Goal: Contribute content

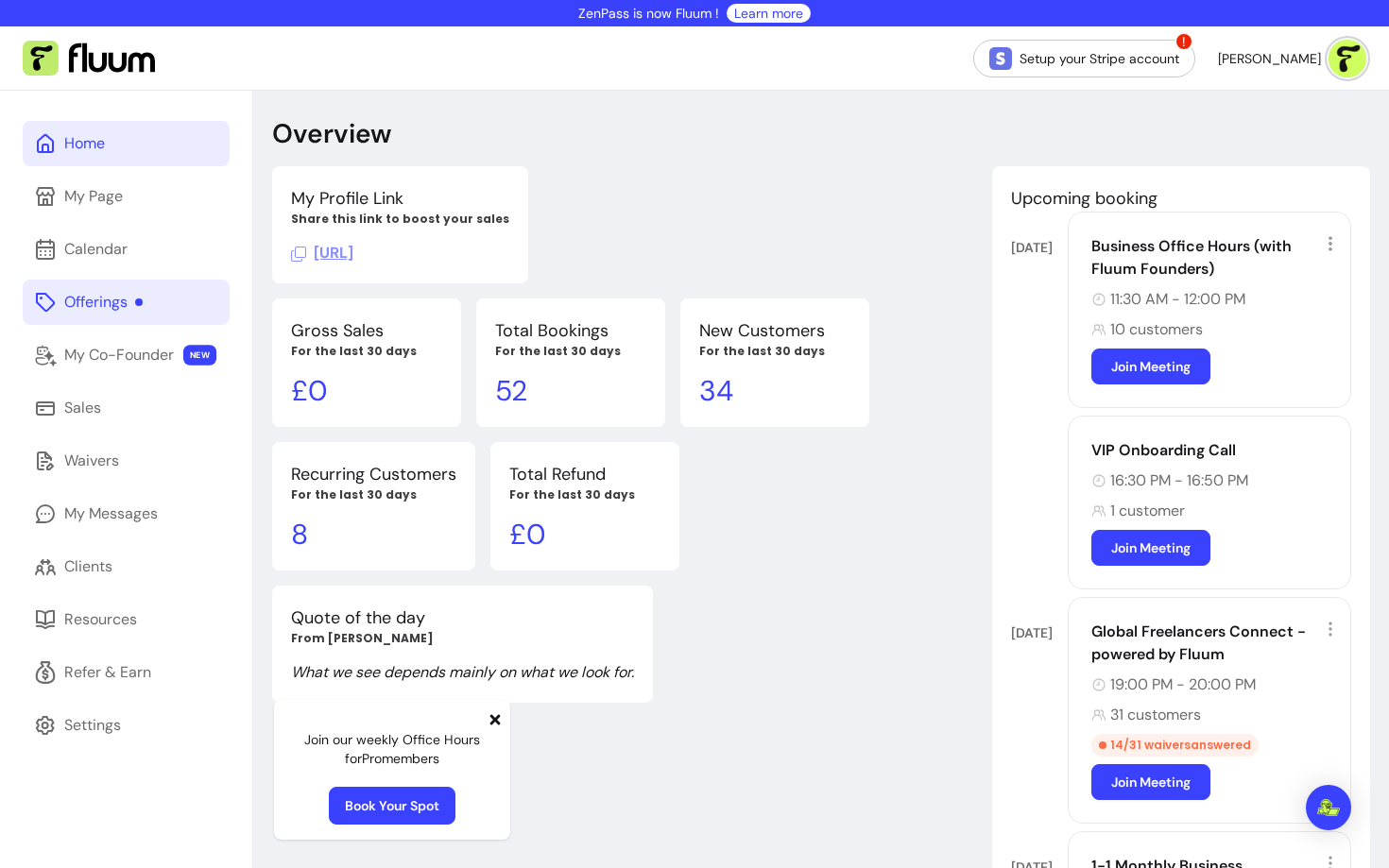
click at [121, 290] on link "Offerings" at bounding box center [126, 303] width 207 height 46
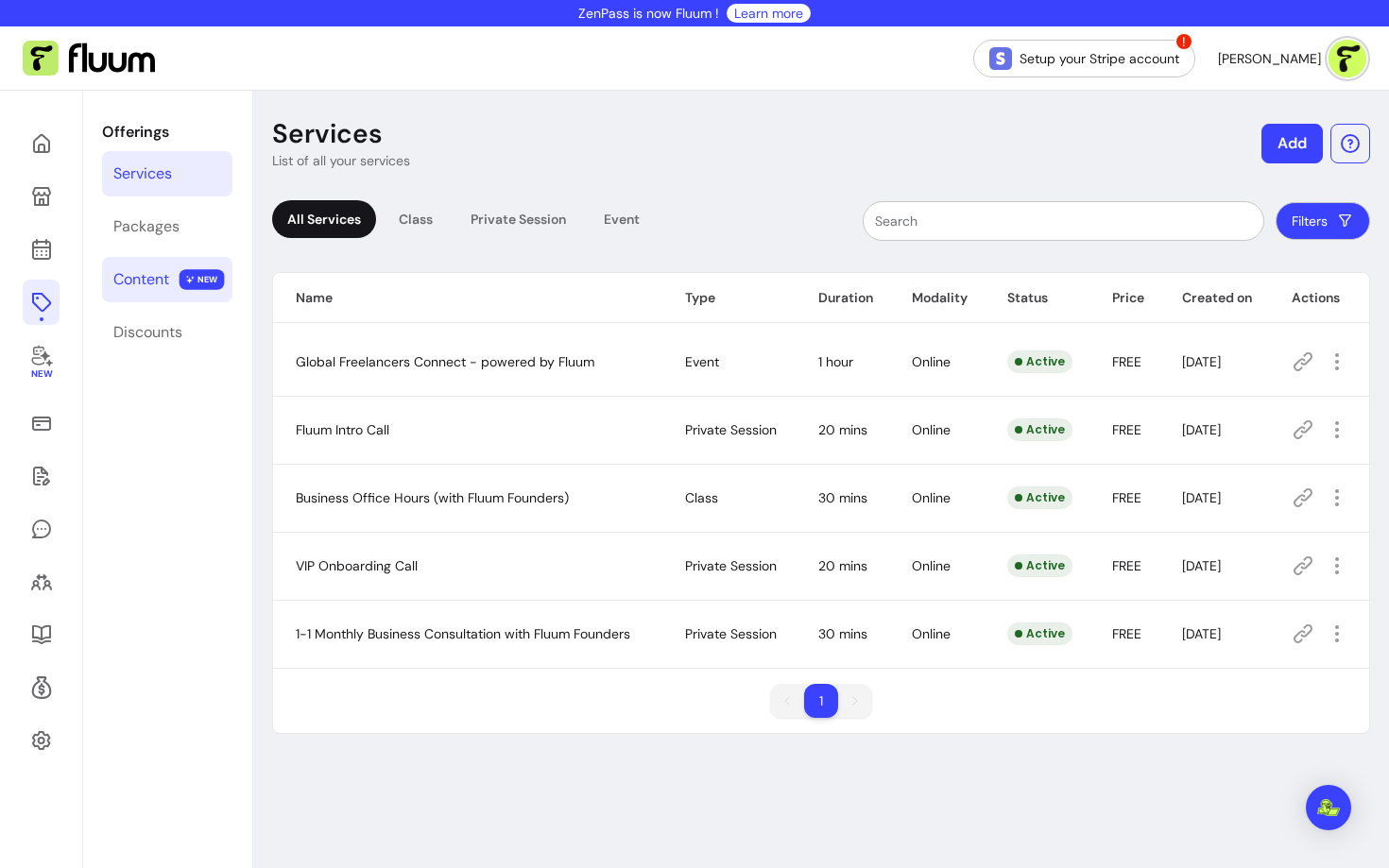
click at [175, 276] on link "Content NEW" at bounding box center [167, 280] width 130 height 46
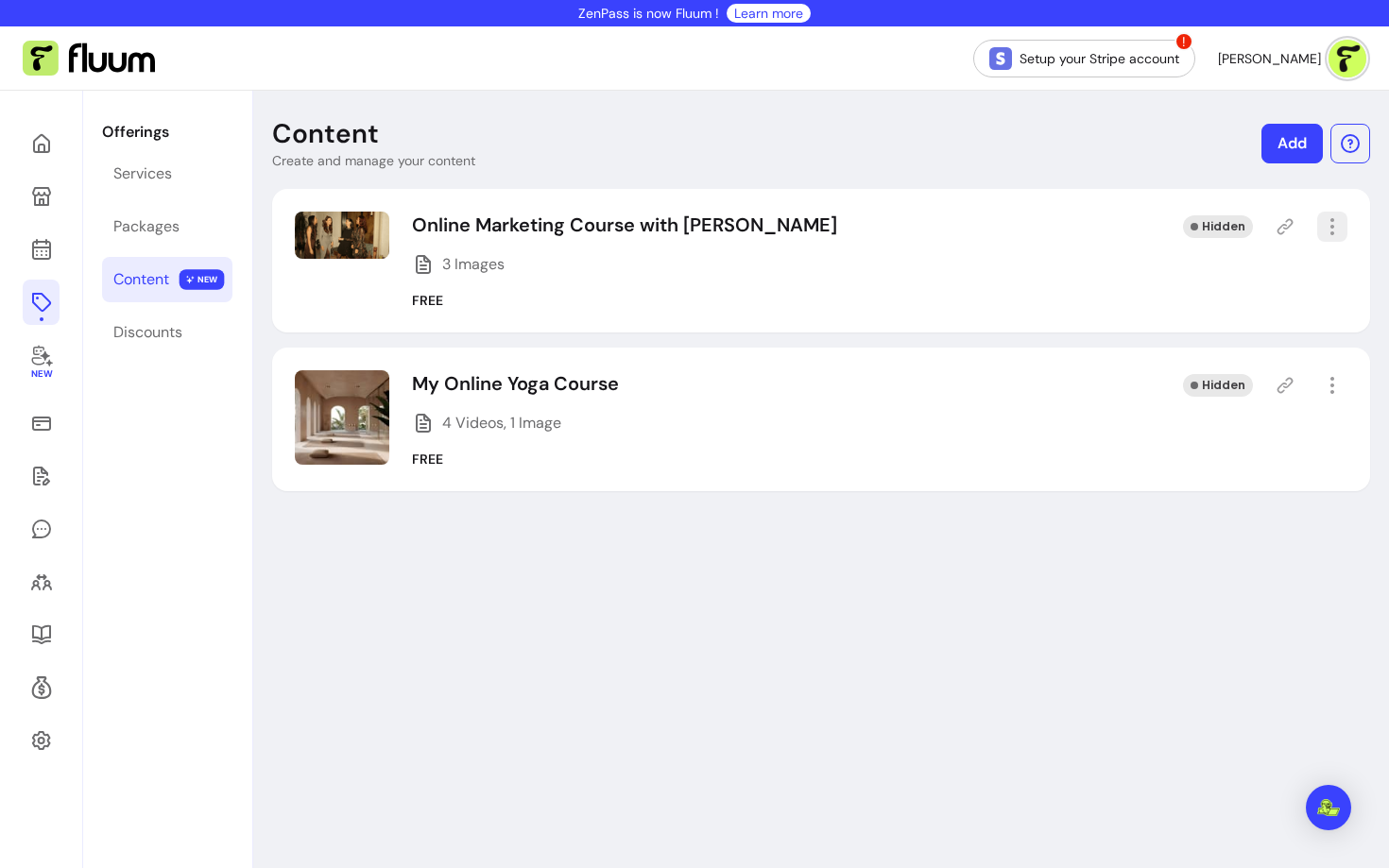
click at [1321, 225] on icon "button" at bounding box center [1331, 226] width 23 height 23
click at [1287, 149] on link "Add" at bounding box center [1292, 144] width 60 height 39
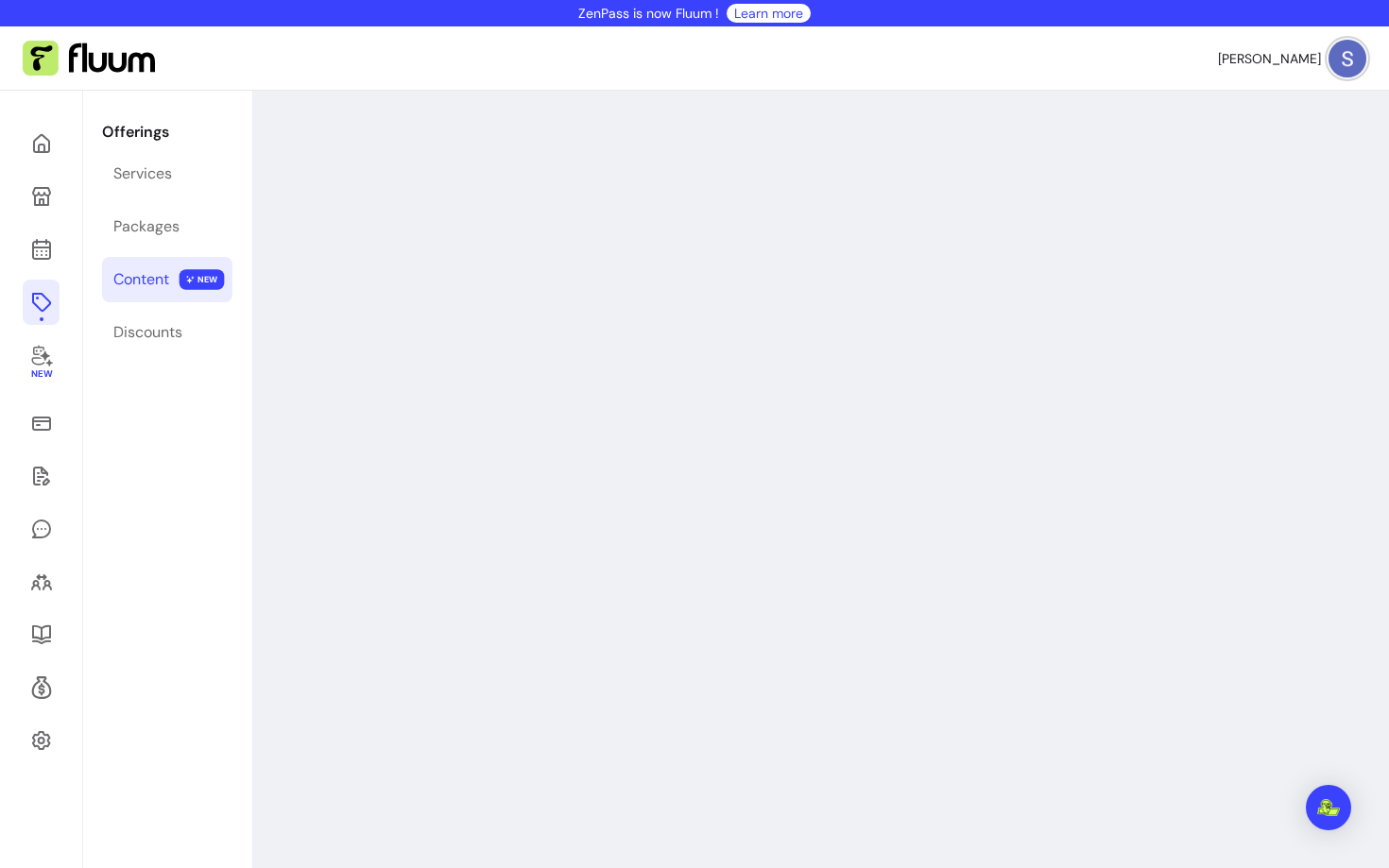
select select "***"
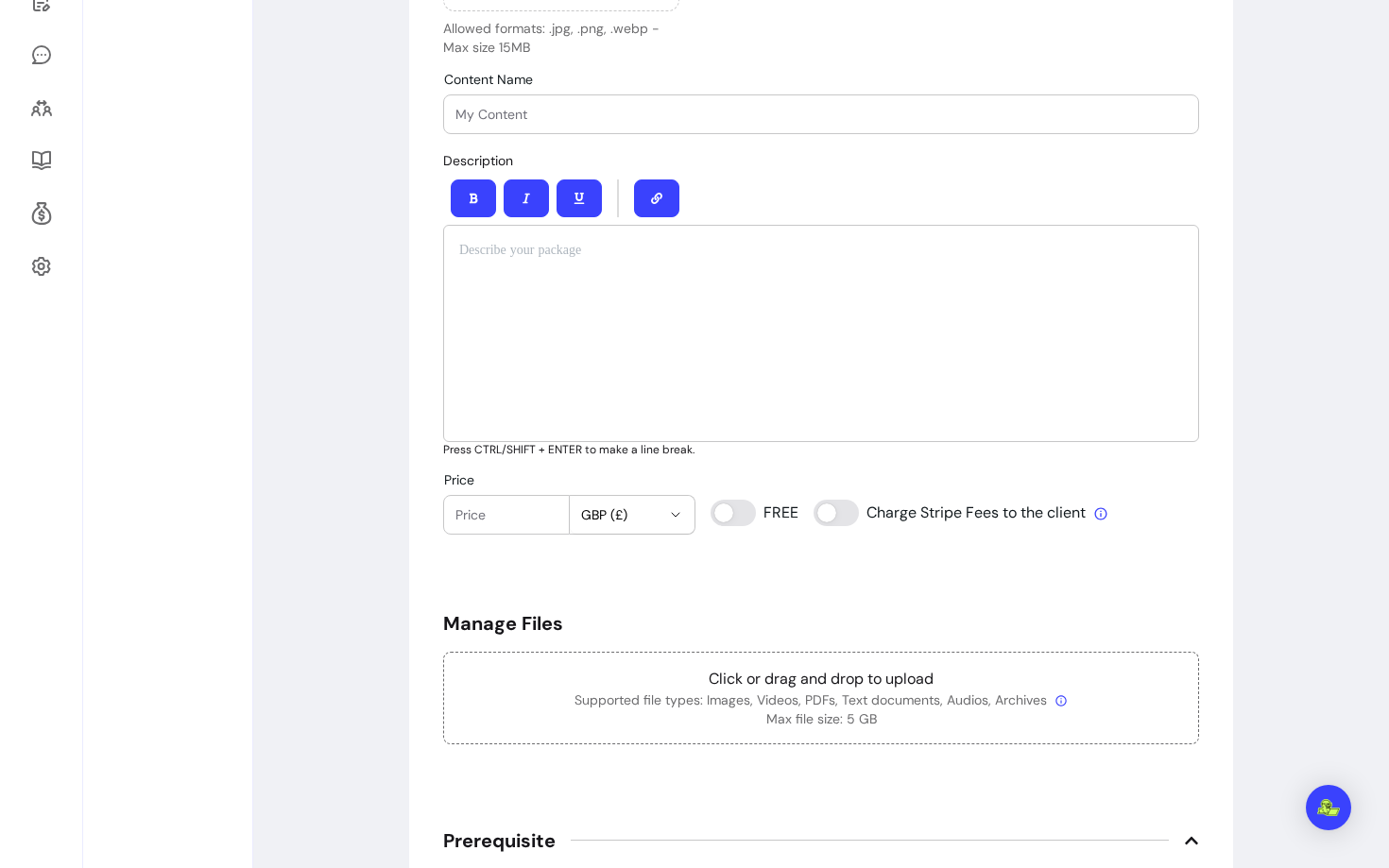
scroll to position [454, 0]
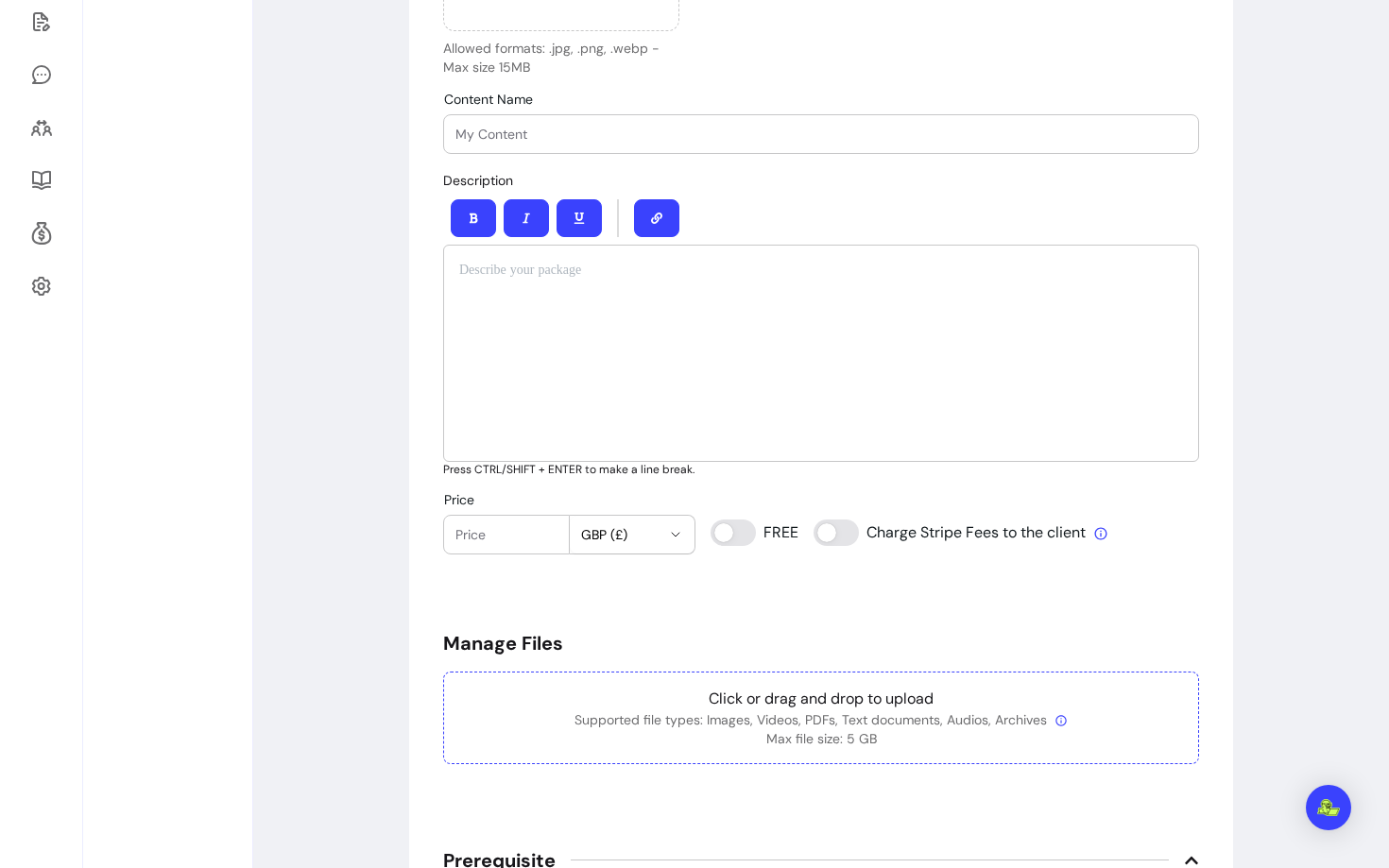
click at [1061, 714] on icon at bounding box center [1061, 720] width 13 height 13
click at [1061, 722] on icon at bounding box center [1061, 720] width 13 height 13
click at [1063, 719] on icon at bounding box center [1061, 720] width 13 height 13
